Goal: Information Seeking & Learning: Find specific page/section

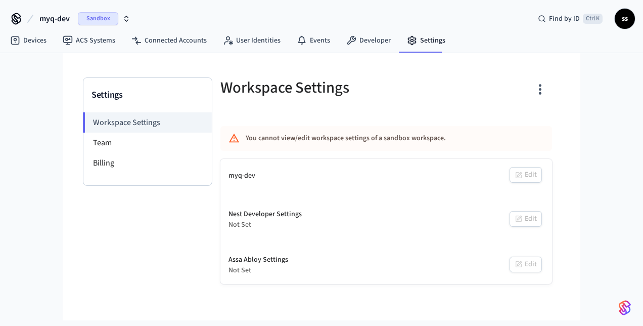
click at [99, 21] on span "Sandbox" at bounding box center [98, 18] width 40 height 13
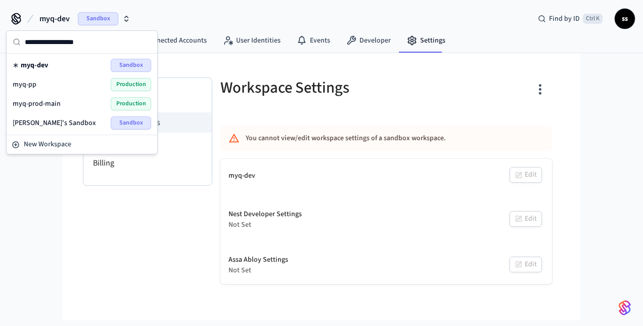
click at [121, 101] on span "Production" at bounding box center [131, 103] width 40 height 13
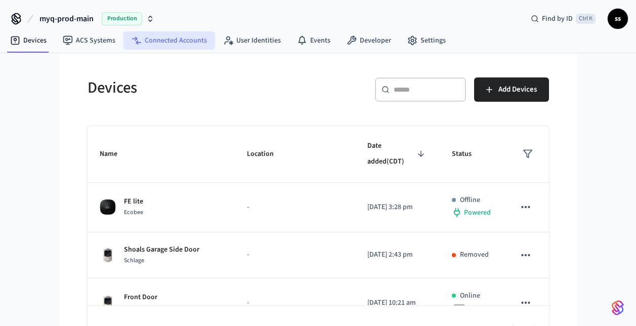
click at [182, 43] on link "Connected Accounts" at bounding box center [169, 40] width 92 height 18
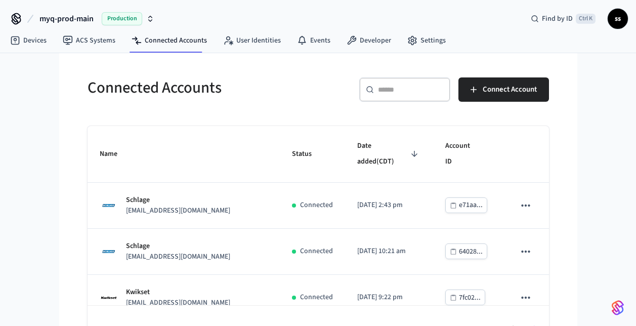
click at [397, 86] on input "text" at bounding box center [411, 89] width 66 height 10
paste input "**********"
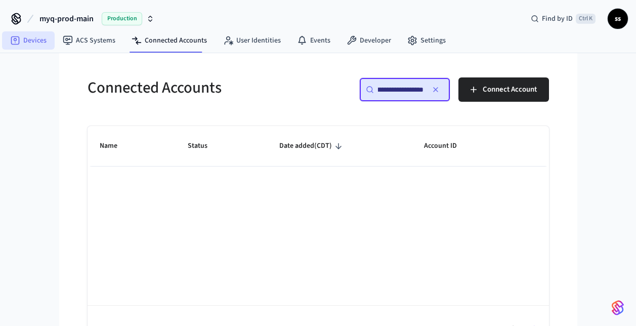
type input "**********"
click at [32, 42] on link "Devices" at bounding box center [28, 40] width 53 height 18
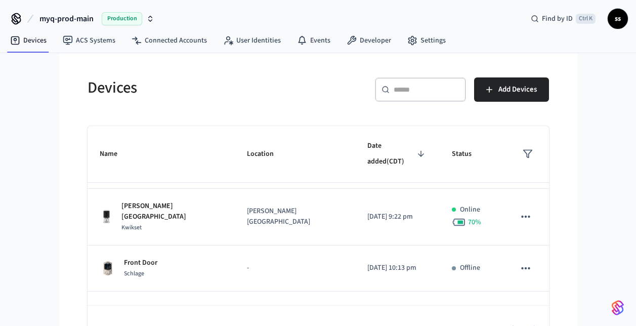
scroll to position [138, 0]
click at [409, 88] on input "text" at bounding box center [427, 89] width 66 height 10
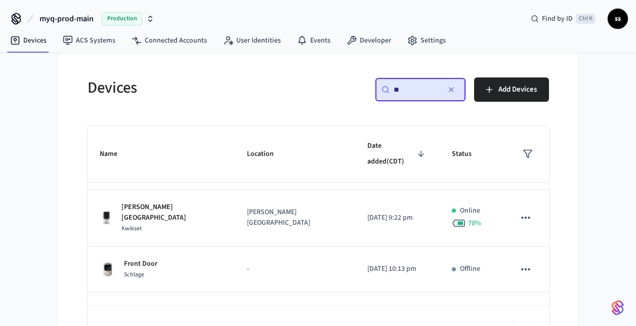
scroll to position [0, 0]
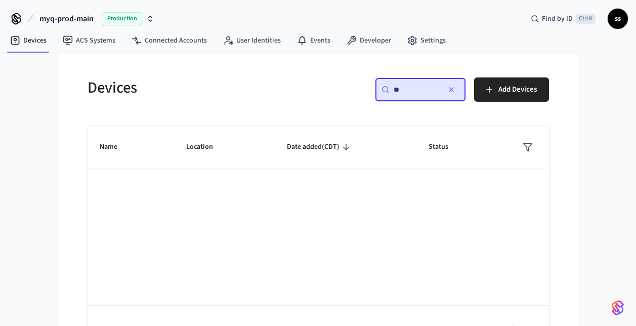
type input "*"
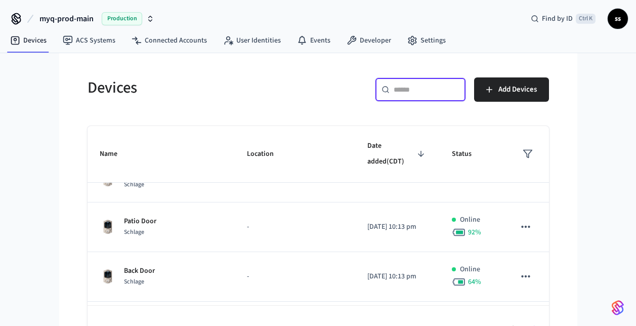
scroll to position [353, 0]
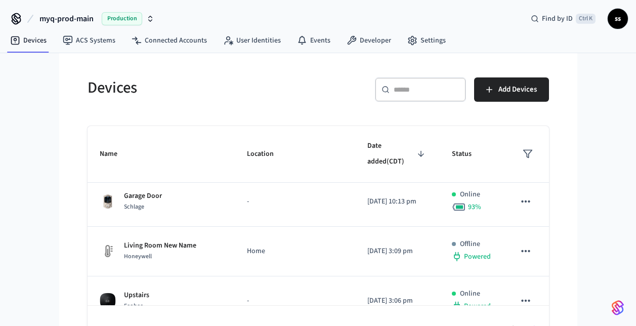
click at [75, 16] on span "myq-prod-main" at bounding box center [66, 19] width 54 height 12
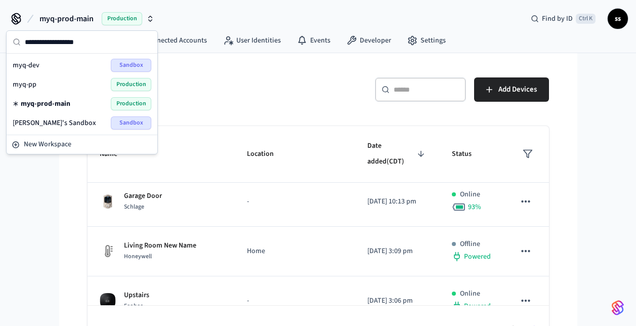
click at [42, 225] on div "myq-prod-main Production Find by ID Ctrl K ss Devices ACS Systems Connected Acc…" at bounding box center [318, 177] width 636 height 354
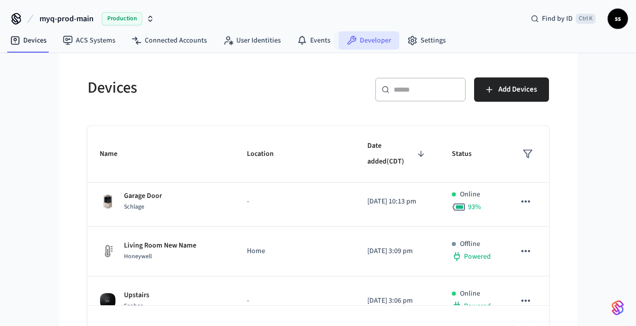
click at [371, 39] on link "Developer" at bounding box center [368, 40] width 61 height 18
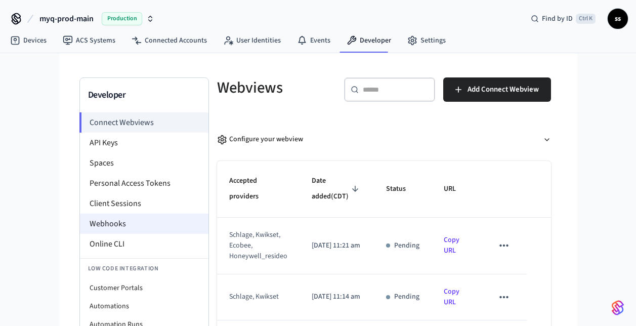
click at [103, 229] on li "Webhooks" at bounding box center [144, 223] width 128 height 20
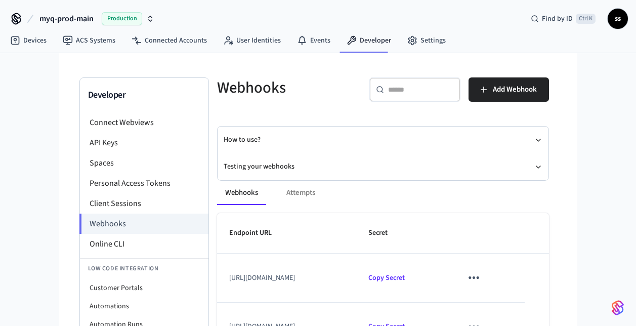
click at [254, 167] on button "Testing your webhooks" at bounding box center [383, 166] width 319 height 27
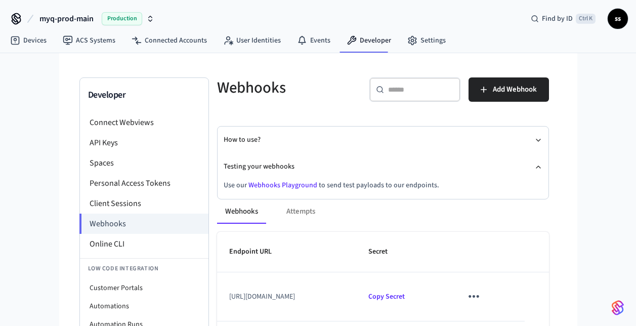
click at [267, 182] on link "Webhooks Playground" at bounding box center [282, 185] width 69 height 10
click at [34, 46] on link "Devices" at bounding box center [28, 40] width 53 height 18
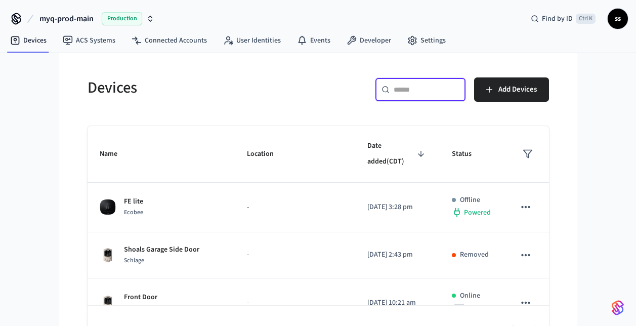
click at [417, 89] on input "text" at bounding box center [427, 89] width 66 height 10
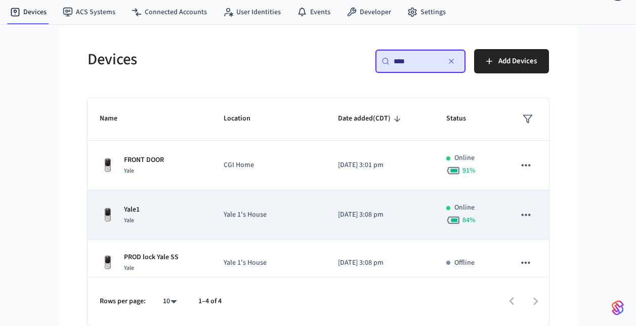
type input "****"
click at [210, 225] on td "Yale1 Yale" at bounding box center [150, 215] width 124 height 50
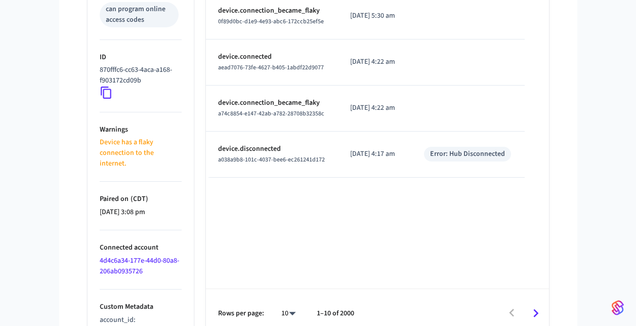
scroll to position [505, 0]
click at [143, 254] on link "4d4c6a34-177e-44d0-80a8-206ab0935726" at bounding box center [139, 264] width 79 height 21
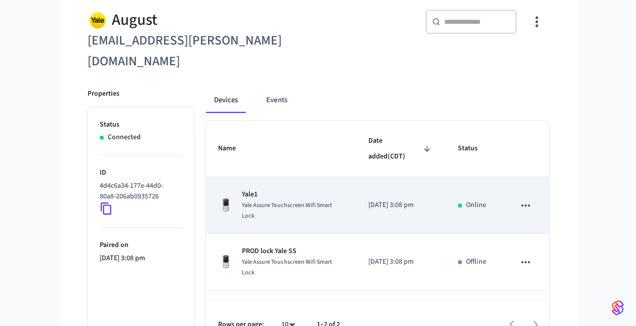
scroll to position [92, 0]
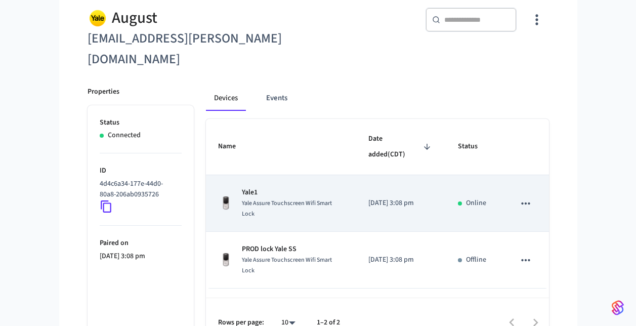
click at [295, 199] on span "Yale Assure Touchscreen Wifi Smart Lock" at bounding box center [287, 208] width 90 height 19
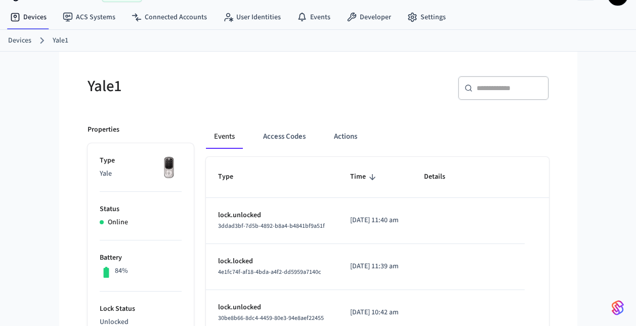
scroll to position [21, 0]
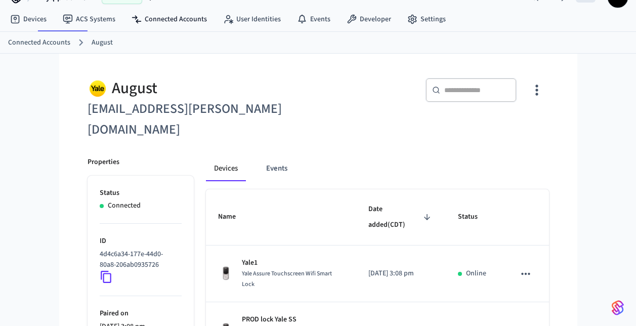
scroll to position [92, 0]
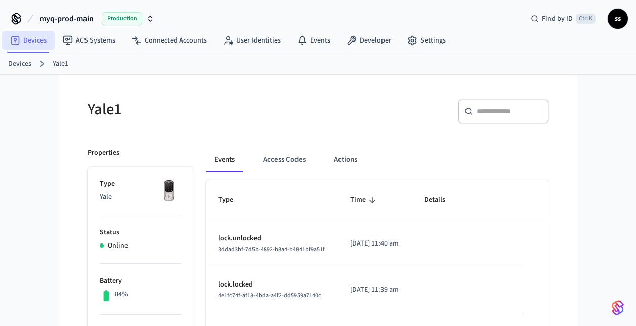
click at [20, 40] on link "Devices" at bounding box center [28, 40] width 53 height 18
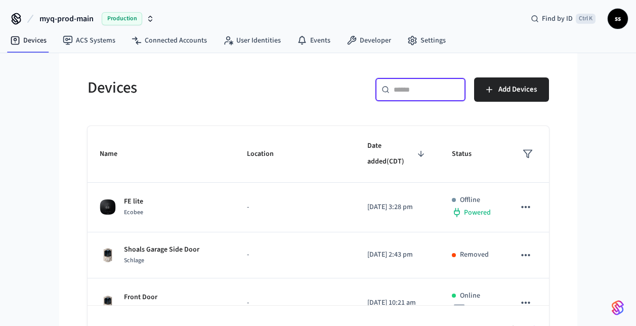
click at [400, 88] on input "text" at bounding box center [427, 89] width 66 height 10
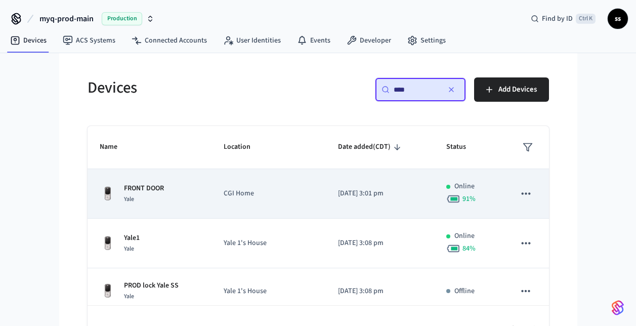
type input "****"
click at [176, 189] on div "FRONT DOOR Yale" at bounding box center [150, 193] width 100 height 21
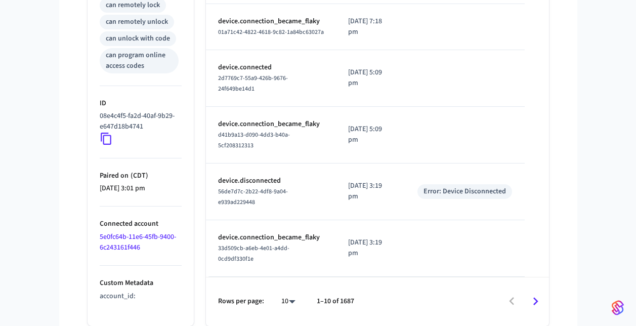
scroll to position [479, 0]
click at [155, 232] on link "5e0fc64b-11e6-45fb-9400-6c243161f446" at bounding box center [138, 242] width 76 height 21
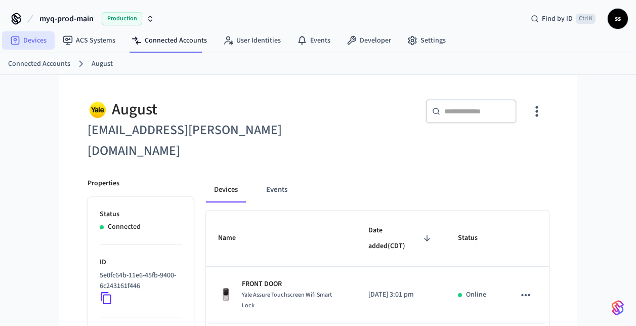
click at [33, 41] on link "Devices" at bounding box center [28, 40] width 53 height 18
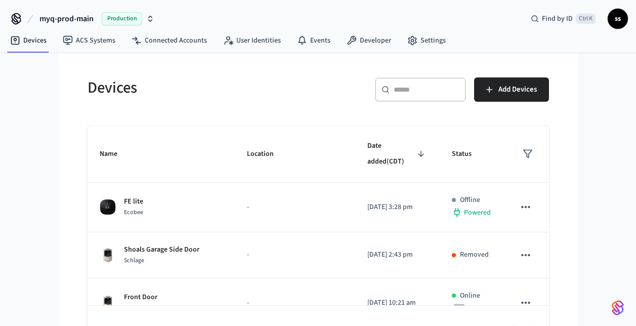
click at [65, 191] on div "Devices ​ ​ Add Devices Name Location Date added (CDT) Status FE lite Ecobee - …" at bounding box center [318, 203] width 518 height 301
click at [128, 16] on span "Production" at bounding box center [122, 18] width 40 height 13
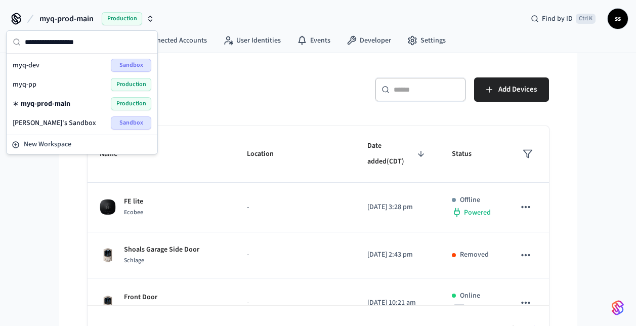
click at [118, 83] on span "Production" at bounding box center [131, 84] width 40 height 13
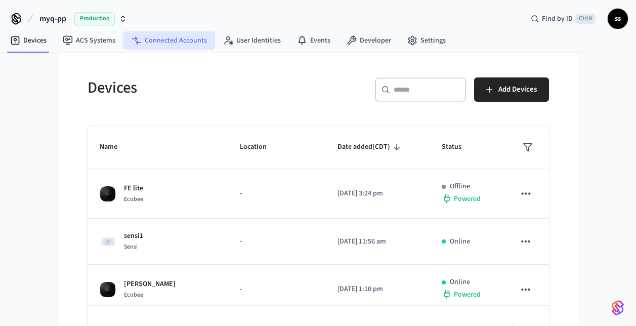
click at [182, 41] on link "Connected Accounts" at bounding box center [169, 40] width 92 height 18
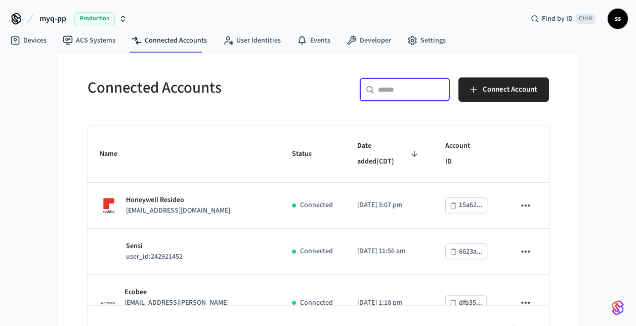
click at [393, 94] on input "text" at bounding box center [411, 89] width 66 height 10
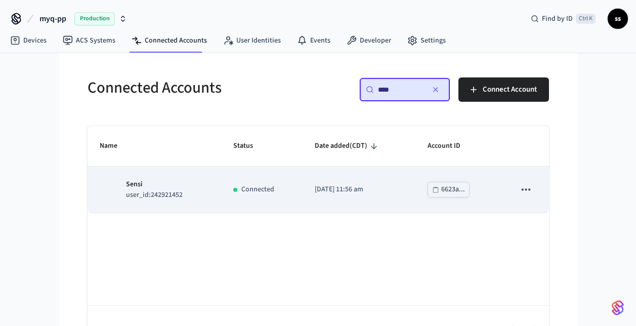
type input "****"
click at [167, 192] on p "user_id:242921452" at bounding box center [154, 195] width 57 height 11
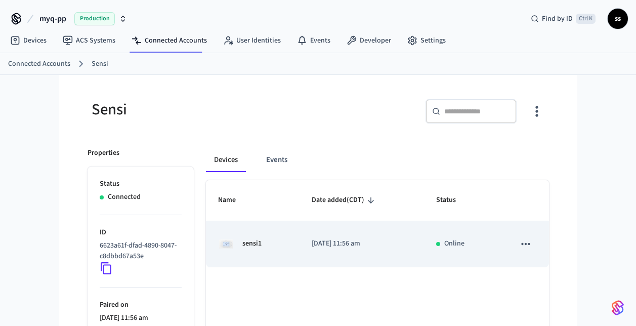
click at [279, 245] on div "sensi1" at bounding box center [252, 244] width 69 height 16
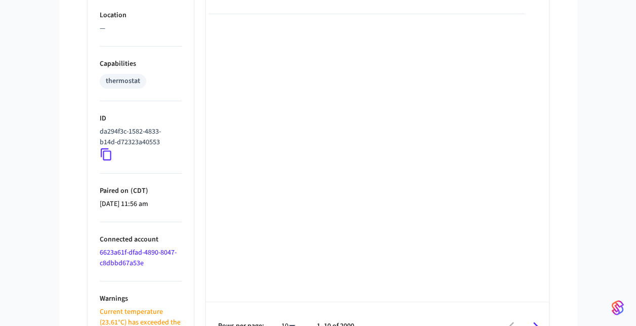
scroll to position [676, 0]
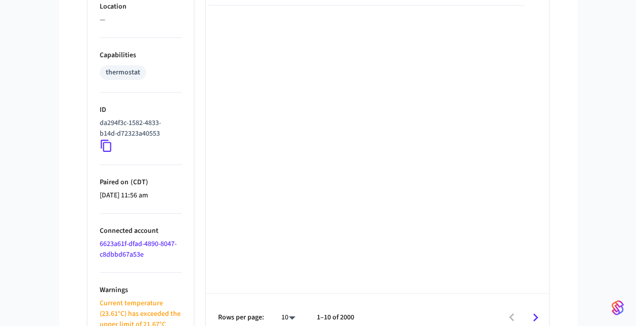
click at [135, 256] on link "6623a61f-dfad-4890-8047-c8dbbd67a53e" at bounding box center [138, 249] width 77 height 21
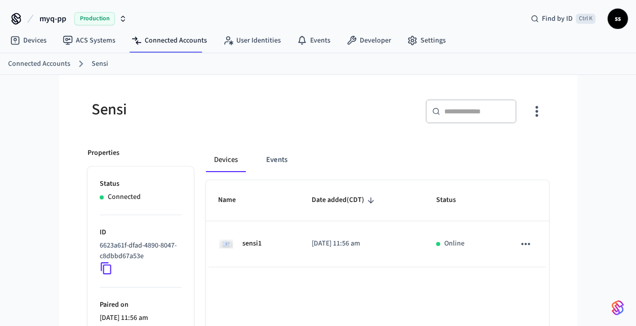
click at [92, 17] on span "Production" at bounding box center [94, 18] width 40 height 13
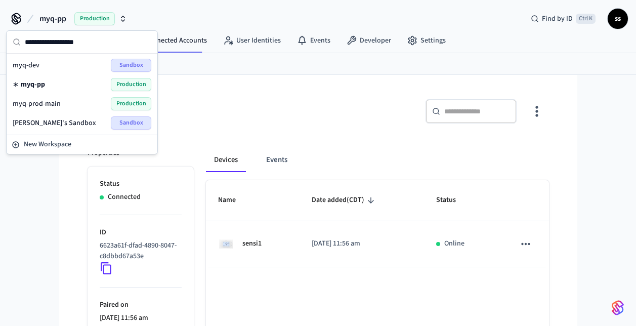
click at [35, 104] on span "myq-prod-main" at bounding box center [37, 104] width 48 height 10
